Goal: Task Accomplishment & Management: Complete application form

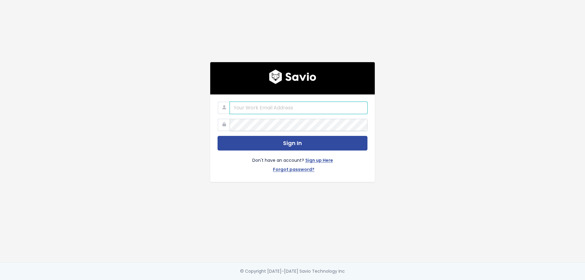
click at [253, 110] on input "email" at bounding box center [299, 108] width 138 height 12
type input "[EMAIL_ADDRESS][DOMAIN_NAME]"
click at [218, 136] on button "Sign In" at bounding box center [293, 143] width 150 height 15
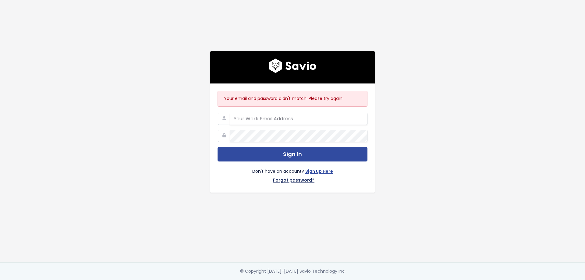
click at [305, 177] on link "Forgot password?" at bounding box center [293, 180] width 41 height 9
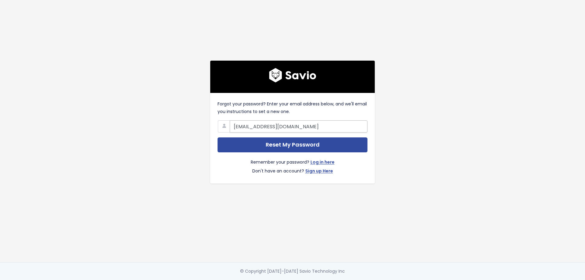
type input "[EMAIL_ADDRESS][DOMAIN_NAME]"
click at [218, 137] on input "Reset My Password" at bounding box center [293, 144] width 150 height 15
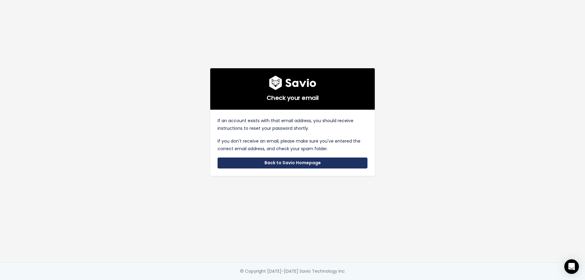
click at [244, 158] on link "Back to Savio Homepage" at bounding box center [293, 163] width 150 height 11
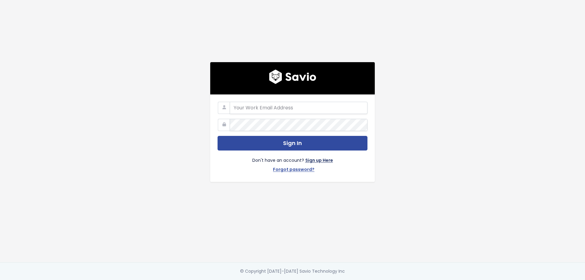
click at [321, 158] on link "Sign up Here" at bounding box center [319, 161] width 28 height 9
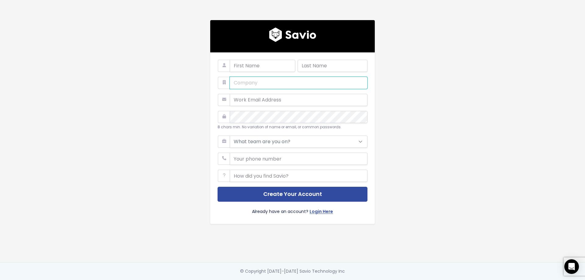
click at [297, 77] on input "text" at bounding box center [299, 83] width 138 height 12
click at [244, 96] on input "email" at bounding box center [299, 100] width 138 height 12
type input "[EMAIL_ADDRESS][DOMAIN_NAME]"
click at [242, 84] on input "text" at bounding box center [299, 83] width 138 height 12
type input "vibefam"
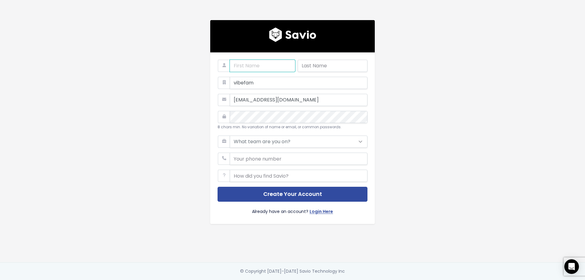
click at [237, 61] on input "text" at bounding box center [262, 66] width 65 height 12
type input "[PERSON_NAME]"
click at [243, 139] on select "What team are you on? Support Product Sales Customer Success Marketing Other" at bounding box center [299, 142] width 138 height 12
select select "PRODUCT"
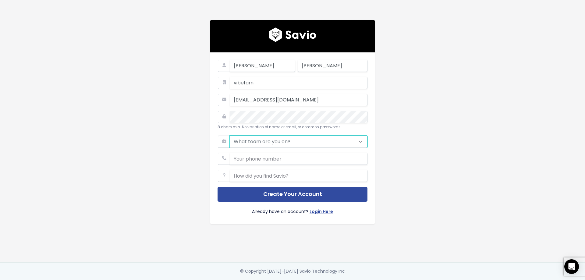
click at [230, 136] on select "What team are you on? Support Product Sales Customer Success Marketing Other" at bounding box center [299, 142] width 138 height 12
click at [245, 156] on input "phone" at bounding box center [299, 159] width 138 height 12
type input "83609776"
click at [254, 173] on input "text" at bounding box center [299, 176] width 138 height 12
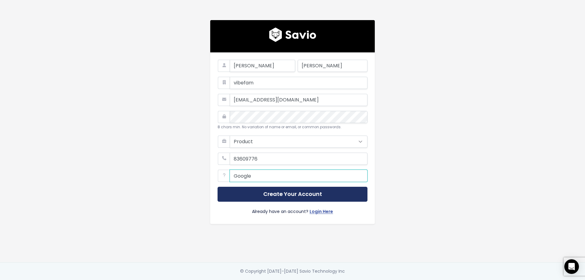
type input "Google"
click at [262, 189] on button "Create Your Account" at bounding box center [293, 194] width 150 height 15
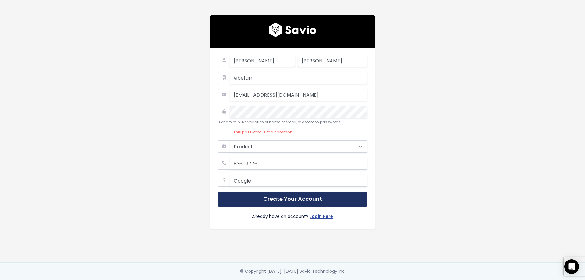
click at [285, 193] on button "Create Your Account" at bounding box center [293, 199] width 150 height 15
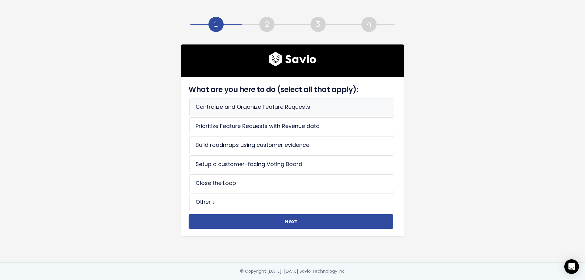
click at [337, 109] on li "Centralize and Organize Feature Requests" at bounding box center [291, 107] width 205 height 18
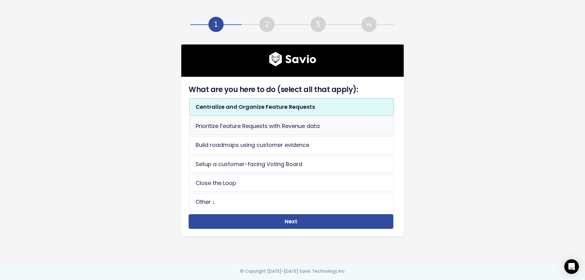
click at [297, 126] on li "Prioritize Feature Requests with Revenue data" at bounding box center [291, 126] width 205 height 18
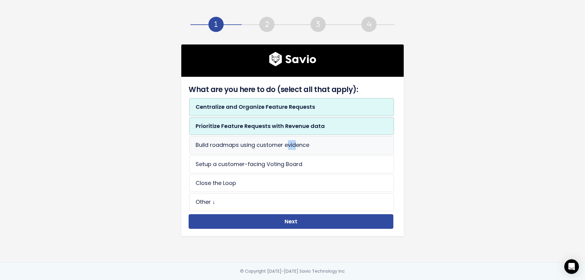
drag, startPoint x: 294, startPoint y: 136, endPoint x: 285, endPoint y: 150, distance: 16.6
click at [285, 150] on li "Build roadmaps using customer evidence" at bounding box center [291, 145] width 205 height 18
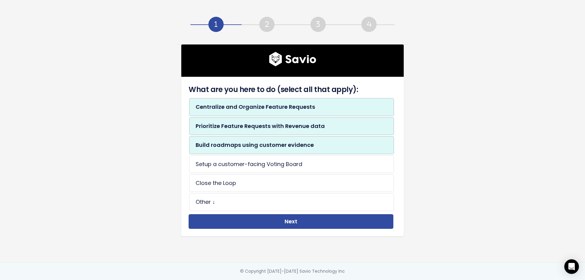
click at [285, 150] on li "Build roadmaps using customer evidence" at bounding box center [291, 145] width 205 height 18
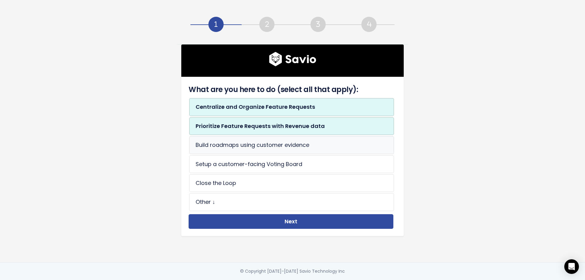
click at [263, 149] on li "Build roadmaps using customer evidence" at bounding box center [291, 145] width 205 height 18
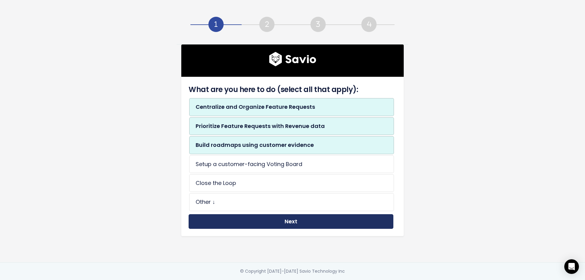
click at [264, 218] on button "Next" at bounding box center [291, 221] width 205 height 15
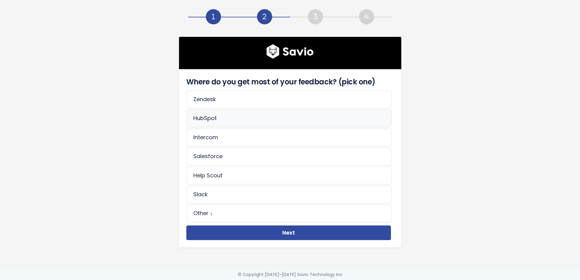
click at [256, 121] on li "HubSpot" at bounding box center [289, 118] width 205 height 18
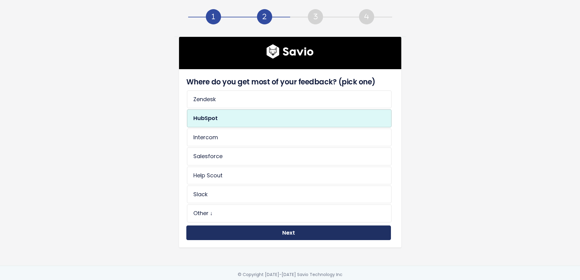
click at [251, 226] on button "Next" at bounding box center [288, 232] width 205 height 15
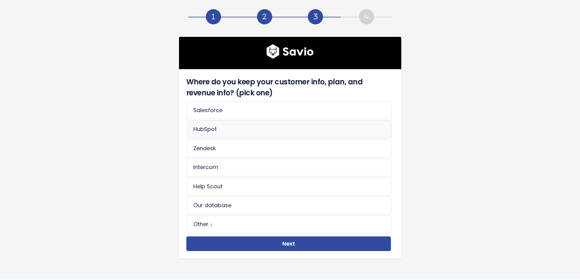
click at [266, 133] on li "HubSpot" at bounding box center [289, 129] width 205 height 18
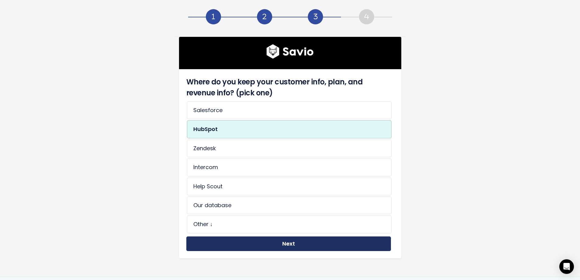
click at [261, 242] on button "Next" at bounding box center [288, 243] width 205 height 15
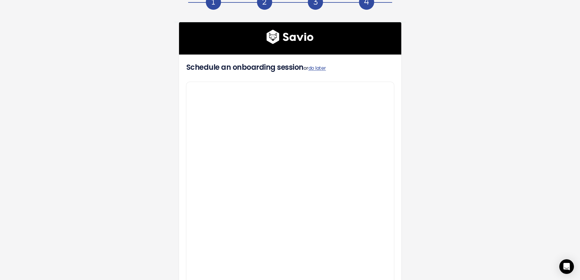
scroll to position [12, 0]
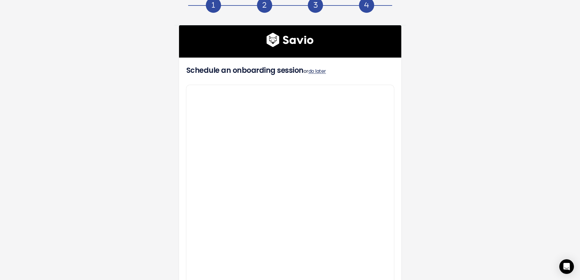
click at [320, 74] on link "do later" at bounding box center [318, 71] width 18 height 7
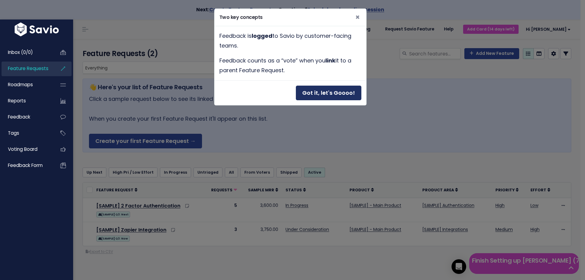
click at [319, 92] on button "Got it, let's Goooo!" at bounding box center [328, 93] width 65 height 15
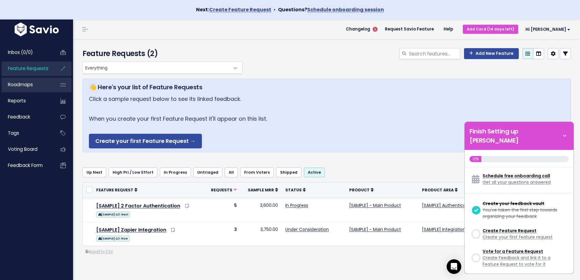
click at [41, 84] on link "Roadmaps" at bounding box center [26, 85] width 49 height 14
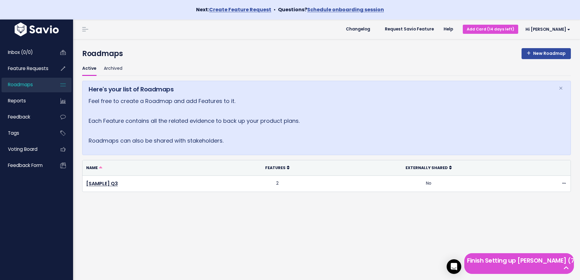
click at [41, 103] on link "Reports" at bounding box center [26, 101] width 49 height 14
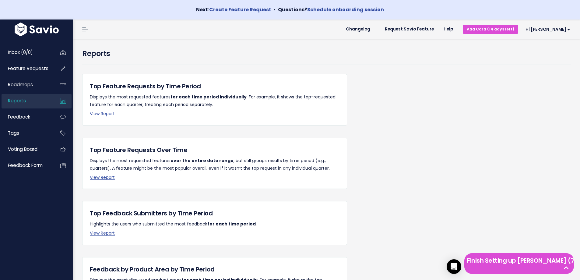
click at [39, 115] on link "Feedback" at bounding box center [26, 117] width 49 height 14
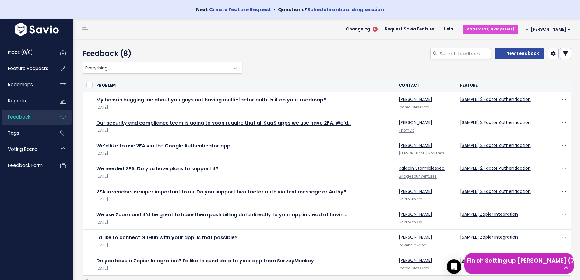
click at [537, 265] on h5 "Finish Setting up [PERSON_NAME] (7 left)" at bounding box center [519, 260] width 104 height 9
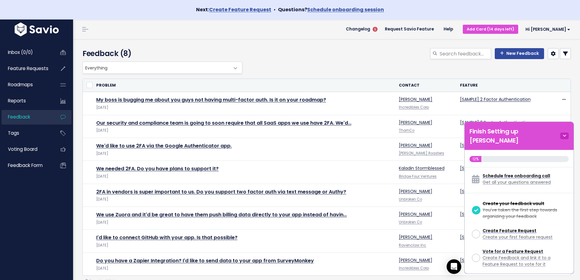
click at [566, 133] on icon at bounding box center [565, 136] width 9 height 7
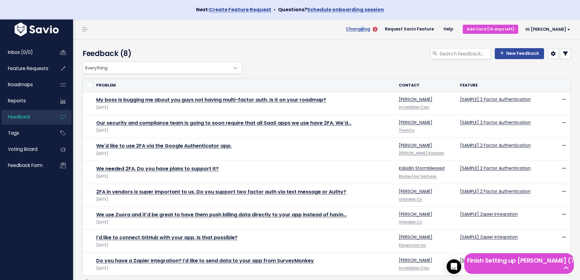
drag, startPoint x: 387, startPoint y: 33, endPoint x: 383, endPoint y: 29, distance: 5.8
click at [380, 29] on li "Changelog 5" at bounding box center [363, 29] width 34 height 17
click at [370, 29] on span "Changelog" at bounding box center [358, 29] width 24 height 4
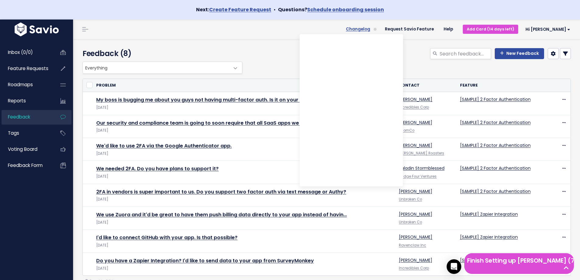
click at [370, 28] on span "Changelog" at bounding box center [358, 29] width 24 height 4
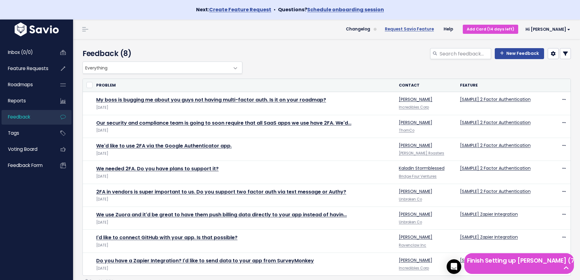
click at [420, 32] on link "Request Savio Feature" at bounding box center [409, 29] width 59 height 9
click at [439, 30] on link "Request Savio Feature" at bounding box center [409, 29] width 59 height 9
click at [23, 71] on span "Feature Requests" at bounding box center [28, 68] width 41 height 6
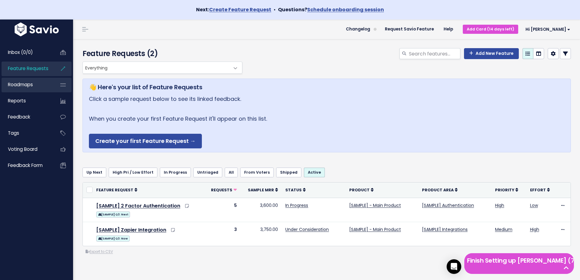
click at [35, 80] on link "Roadmaps" at bounding box center [26, 85] width 49 height 14
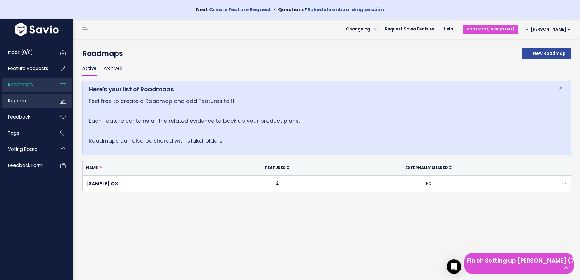
click at [37, 98] on link "Reports" at bounding box center [26, 101] width 49 height 14
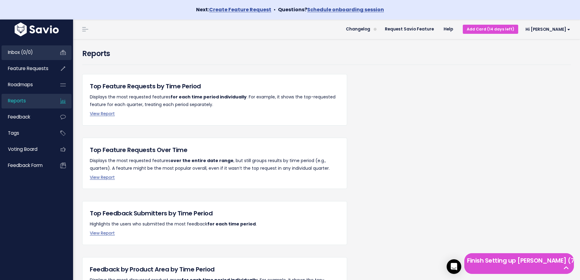
click at [40, 54] on link "Inbox (0/0)" at bounding box center [26, 52] width 49 height 14
